Goal: Browse casually: Explore the website without a specific task or goal

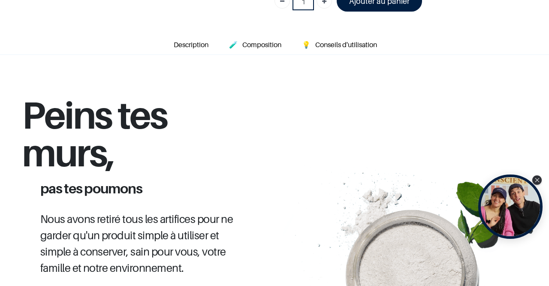
scroll to position [377, 0]
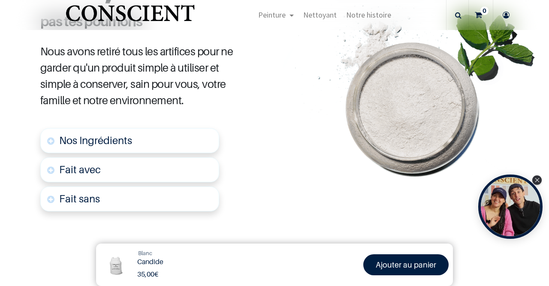
scroll to position [468, 0]
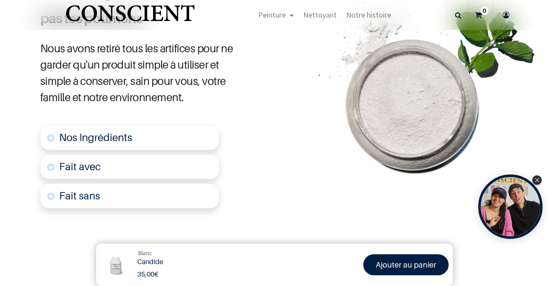
click at [168, 134] on link "Nos Ingrédients" at bounding box center [129, 137] width 179 height 25
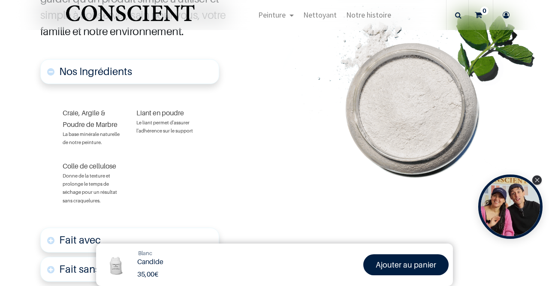
scroll to position [537, 0]
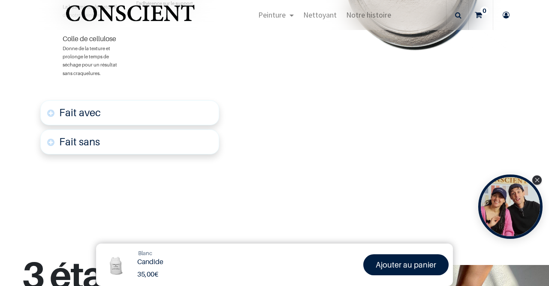
click at [163, 114] on link "Fait avec" at bounding box center [129, 112] width 179 height 25
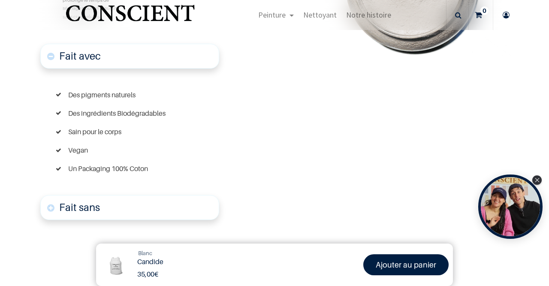
scroll to position [722, 0]
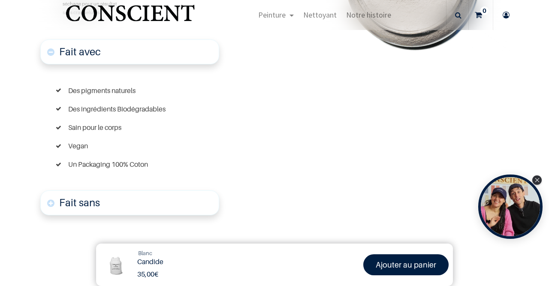
click at [177, 200] on link "Fait sans" at bounding box center [129, 202] width 179 height 25
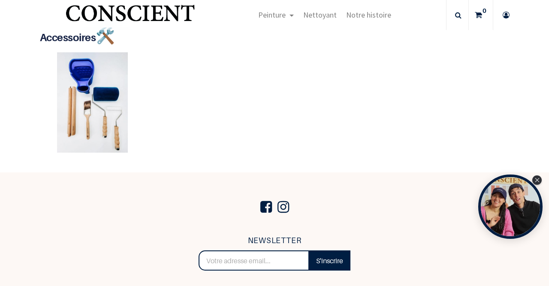
scroll to position [2042, 0]
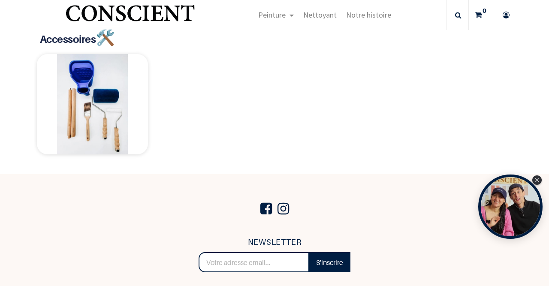
click at [89, 82] on img at bounding box center [92, 104] width 111 height 100
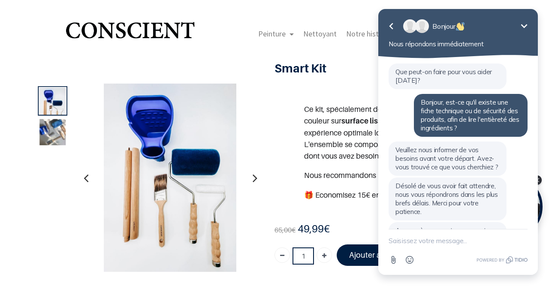
scroll to position [57, 0]
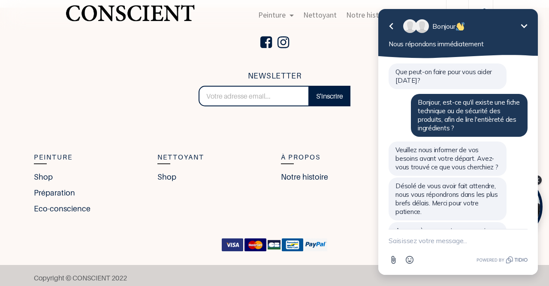
scroll to position [57, 0]
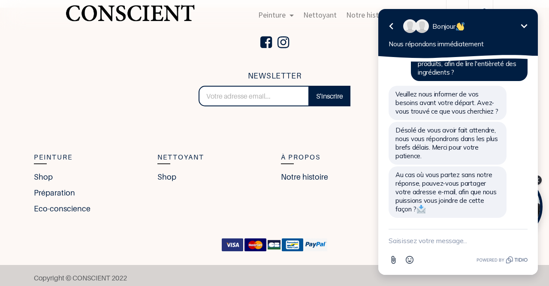
click at [525, 27] on icon "Réduire" at bounding box center [524, 26] width 6 height 4
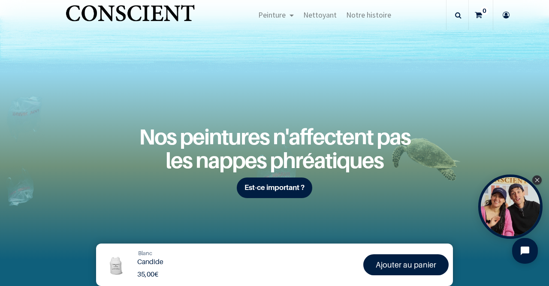
scroll to position [1004, 0]
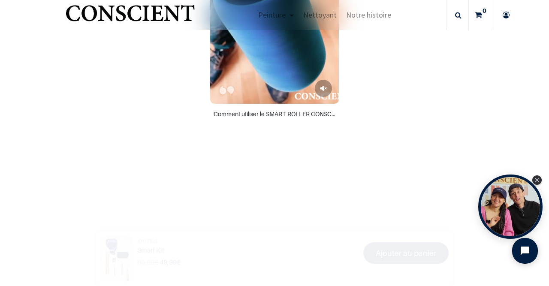
scroll to position [586, 0]
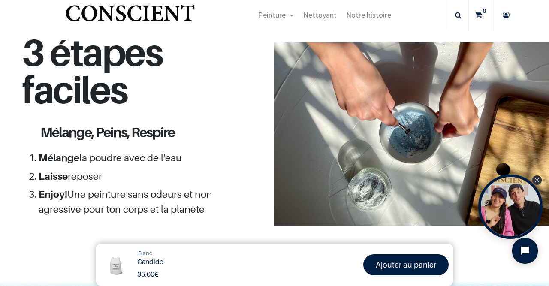
scroll to position [729, 0]
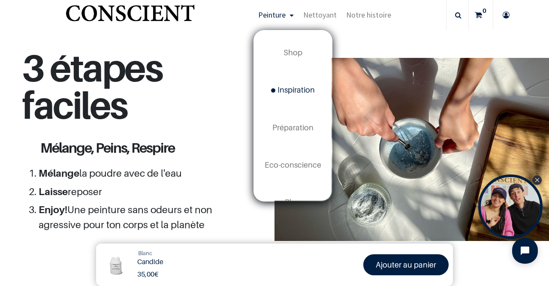
click at [284, 91] on span "Inspiration" at bounding box center [293, 89] width 44 height 9
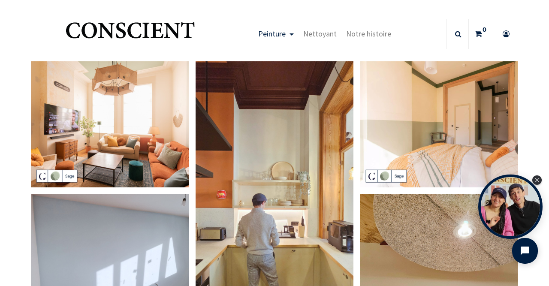
click at [135, 122] on img at bounding box center [110, 124] width 158 height 126
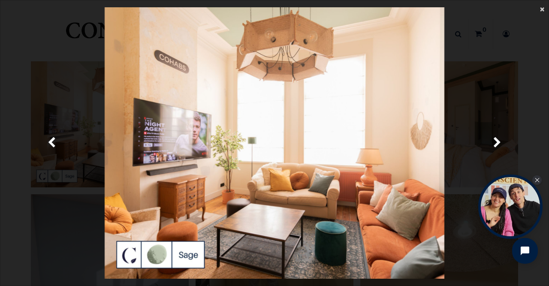
click at [542, 8] on span "×" at bounding box center [542, 9] width 4 height 12
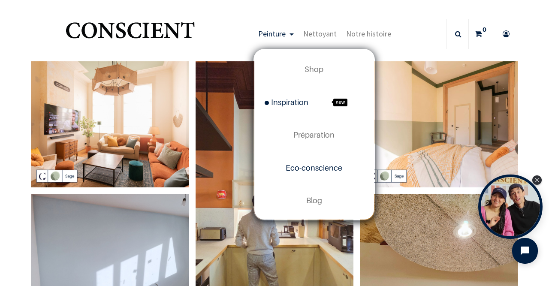
click at [330, 171] on span "Eco-conscience" at bounding box center [314, 167] width 57 height 9
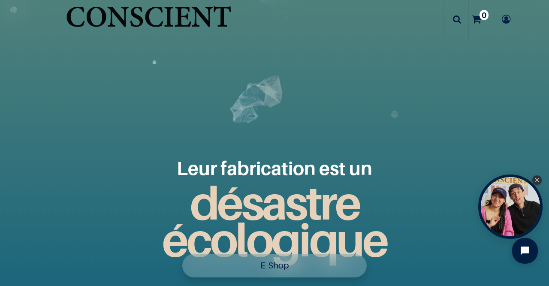
scroll to position [992, 0]
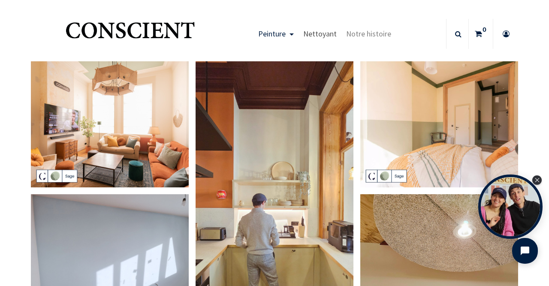
click at [331, 36] on span "Nettoyant" at bounding box center [319, 34] width 33 height 10
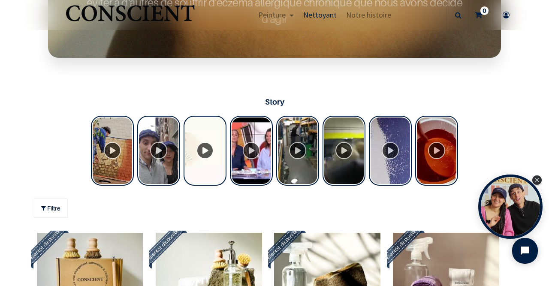
scroll to position [505, 0]
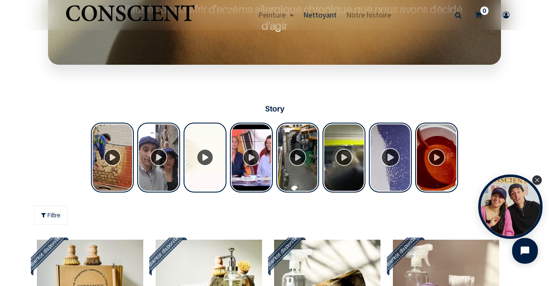
click at [393, 153] on div "Tolstoy Stories" at bounding box center [390, 158] width 43 height 70
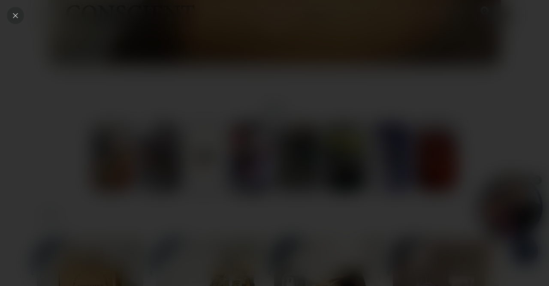
click at [12, 16] on icon "Close" at bounding box center [16, 16] width 8 height 8
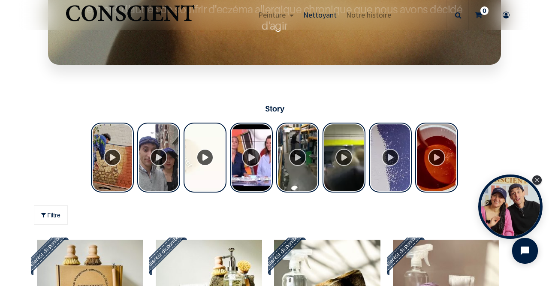
click at [251, 158] on div "Tolstoy Stories" at bounding box center [251, 158] width 43 height 70
